Goal: Task Accomplishment & Management: Manage account settings

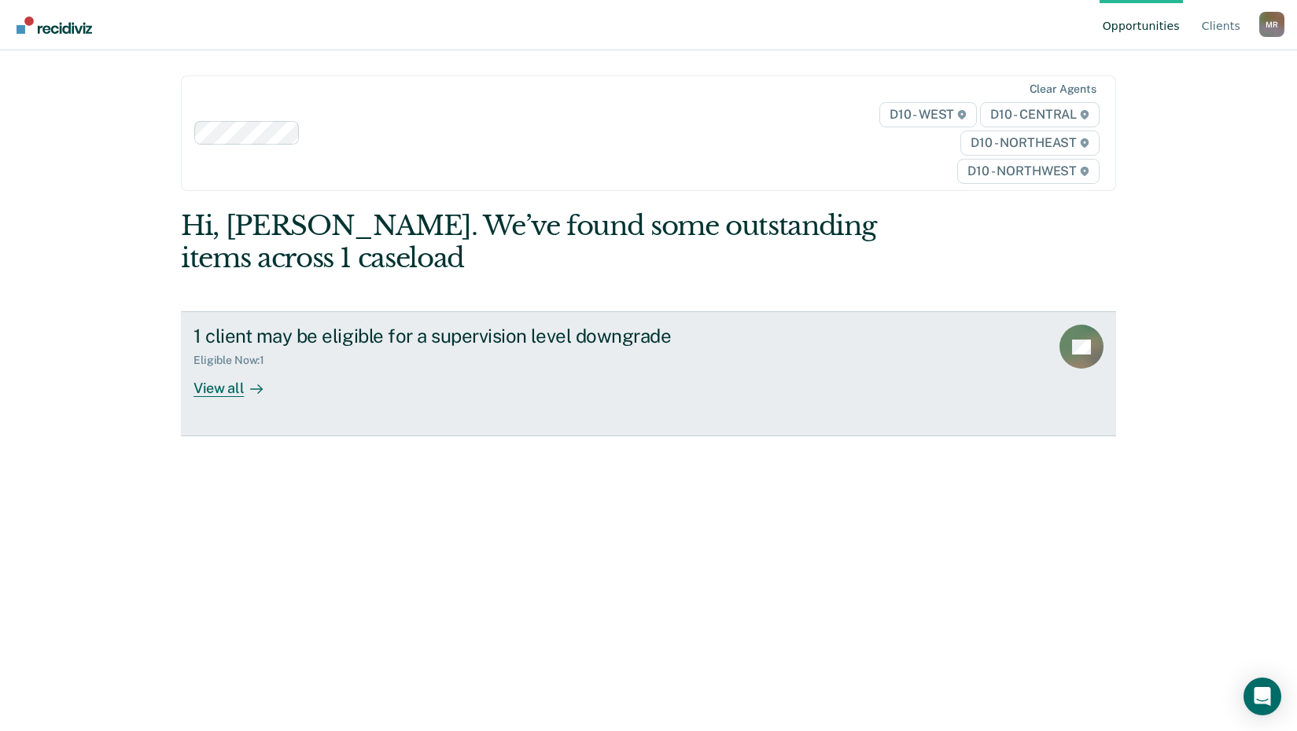
click at [219, 386] on div "View all" at bounding box center [237, 382] width 88 height 31
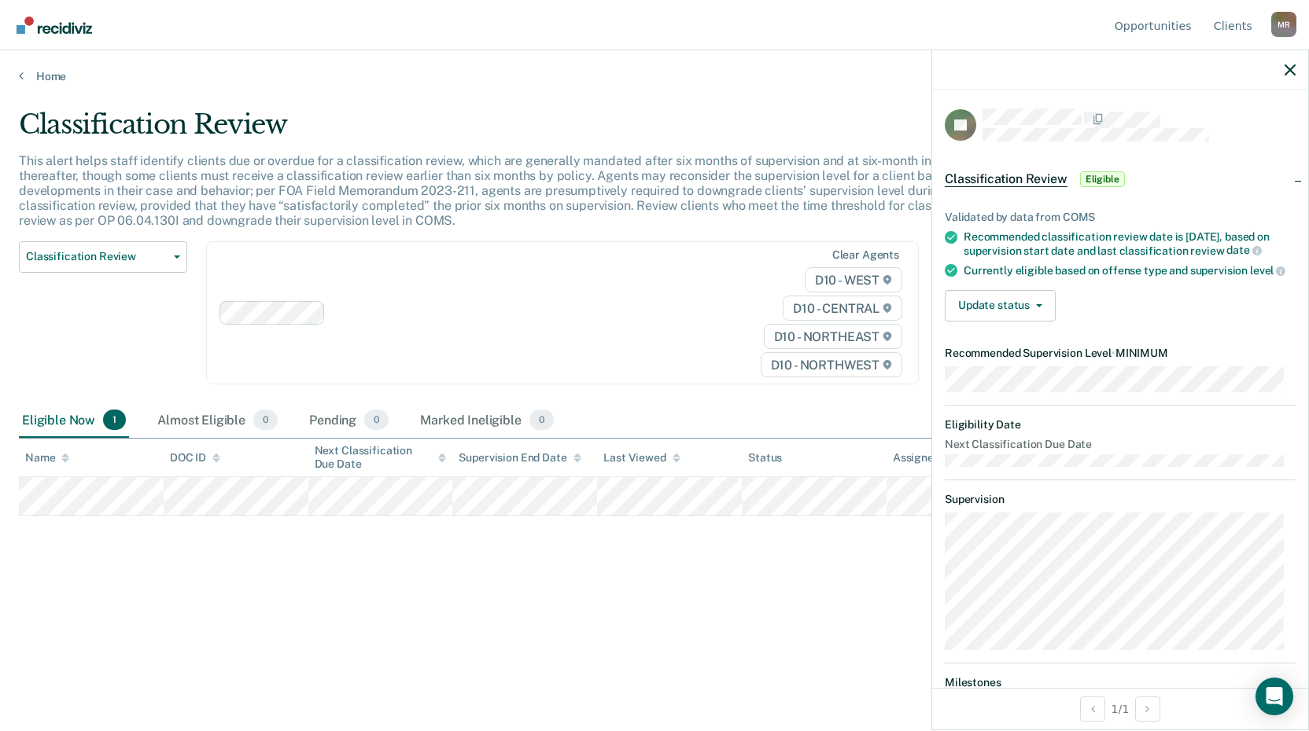
click at [701, 333] on div "D10 - WEST D10 - CENTRAL D10 - NORTHEAST D10 - NORTHWEST" at bounding box center [802, 322] width 206 height 110
click at [1287, 73] on icon "button" at bounding box center [1289, 69] width 11 height 11
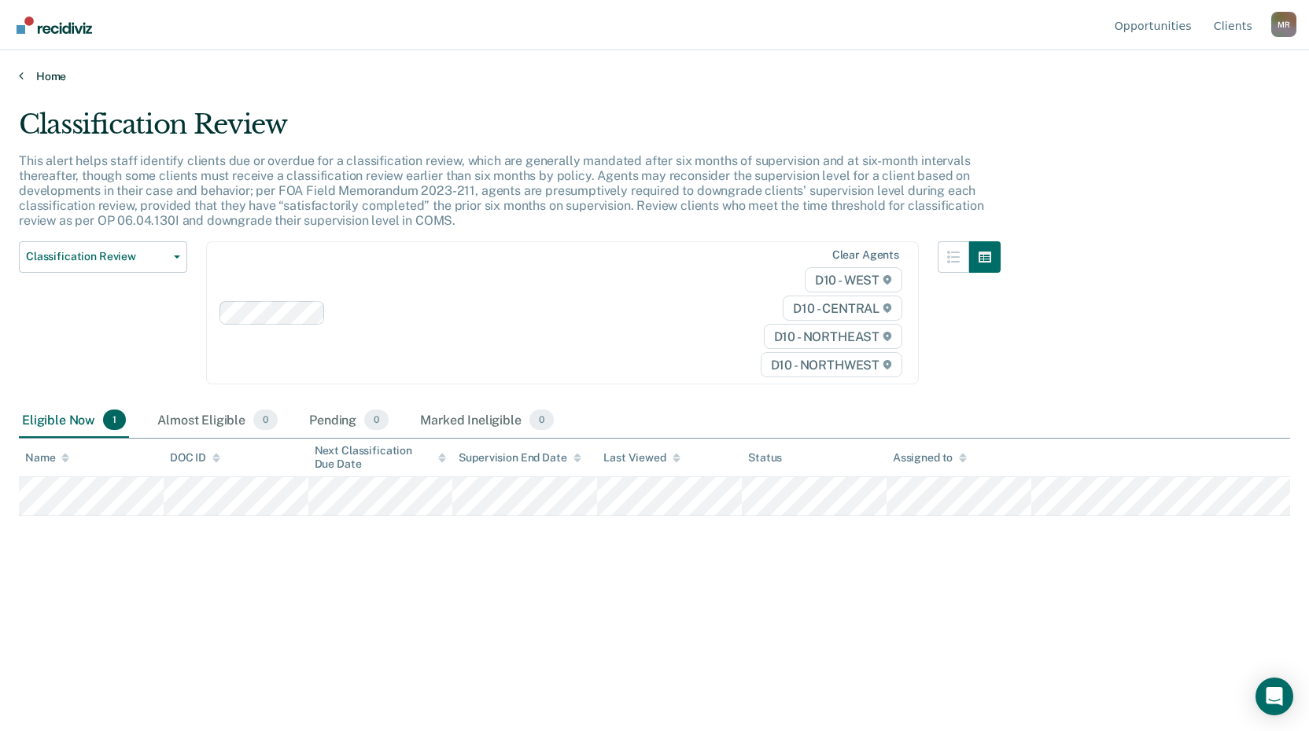
click at [24, 76] on link "Home" at bounding box center [654, 76] width 1271 height 14
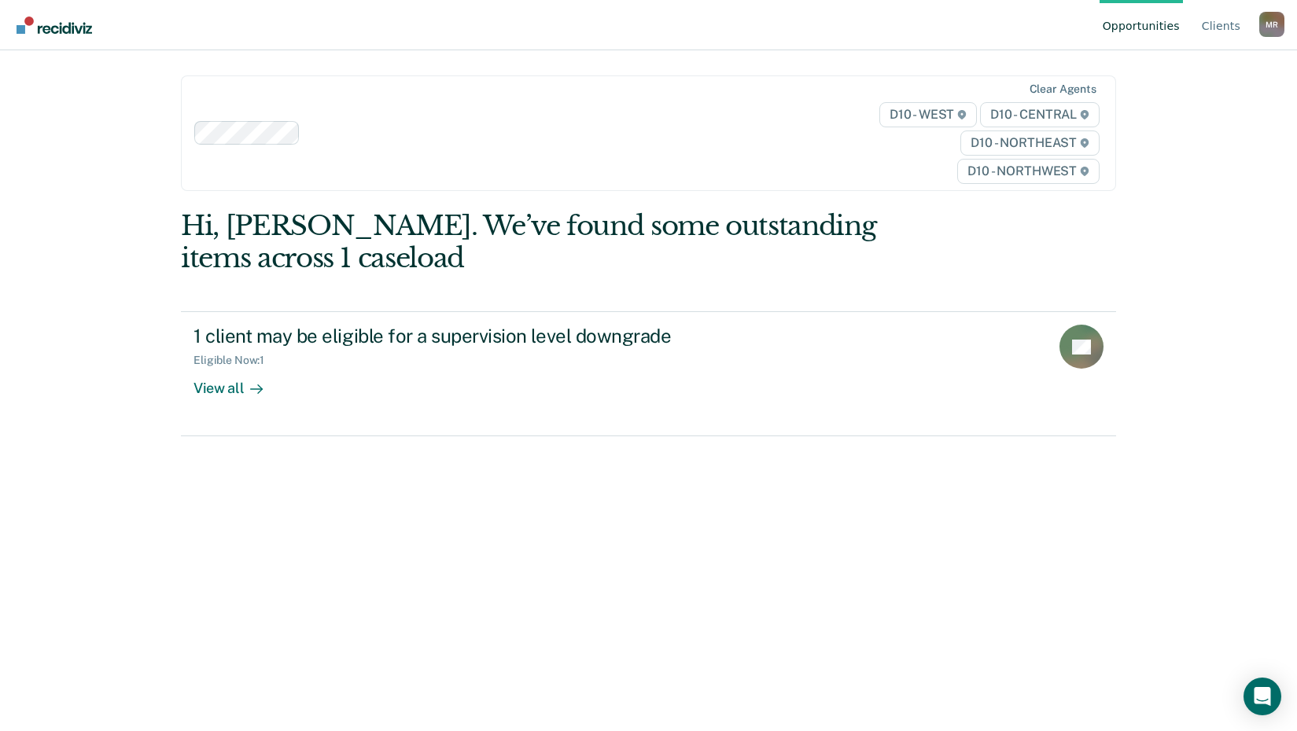
click at [1262, 20] on div "M R" at bounding box center [1271, 24] width 25 height 25
click at [1177, 123] on link "Log Out" at bounding box center [1208, 123] width 101 height 13
